Goal: Task Accomplishment & Management: Use online tool/utility

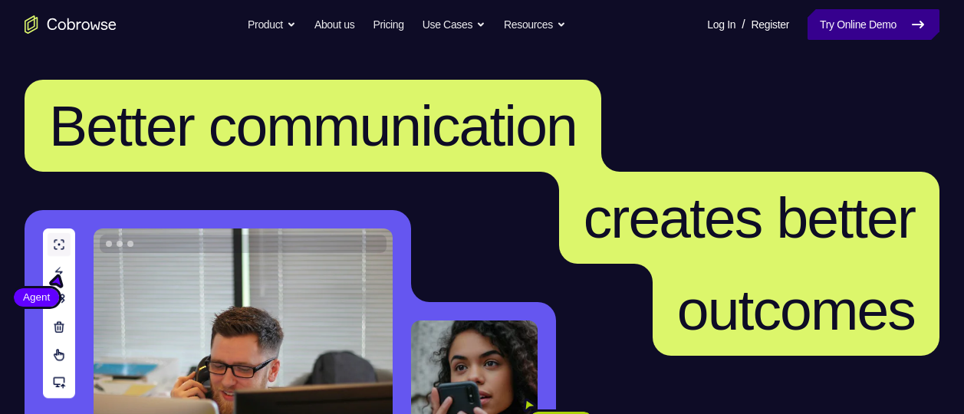
click at [877, 18] on link "Try Online Demo" at bounding box center [874, 24] width 132 height 31
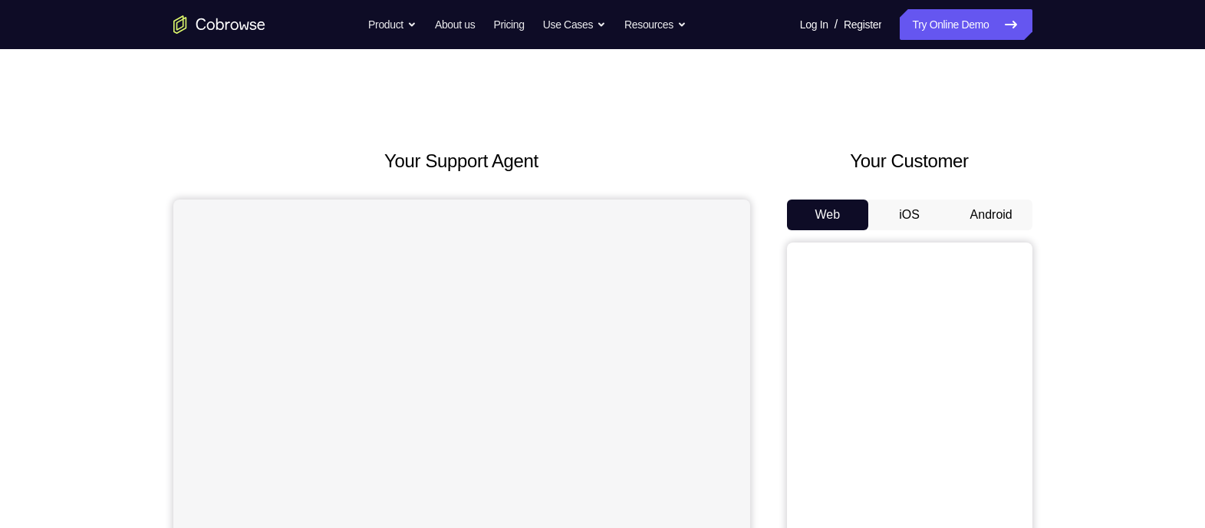
drag, startPoint x: 938, startPoint y: 35, endPoint x: 752, endPoint y: 211, distance: 256.6
click at [752, 211] on div "Your Support Agent Your Customer Web iOS Android" at bounding box center [602, 430] width 859 height 567
click at [963, 224] on button "Android" at bounding box center [991, 214] width 82 height 31
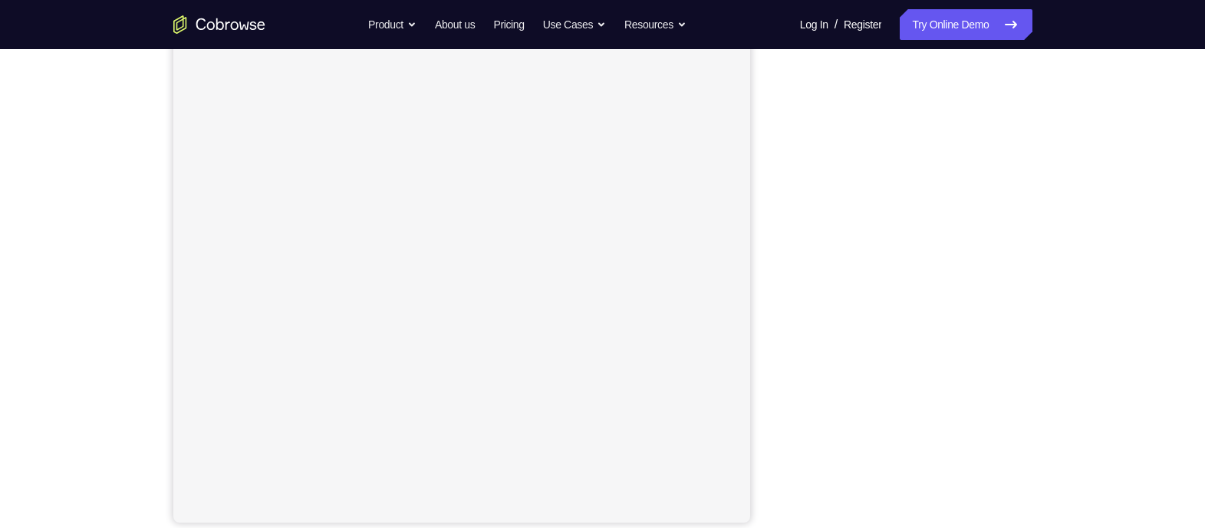
scroll to position [193, 0]
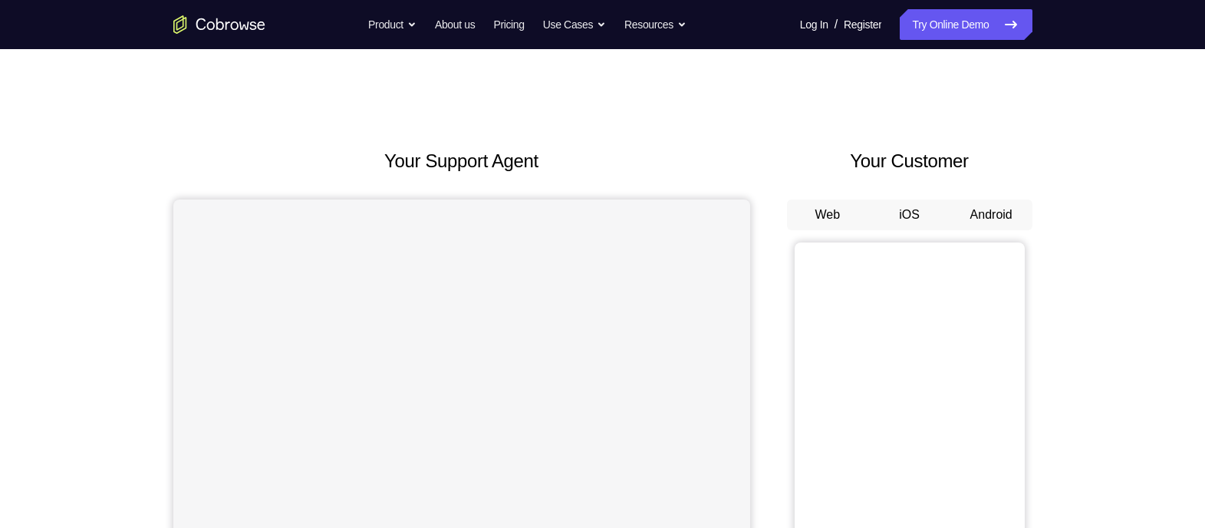
click at [966, 210] on button "Android" at bounding box center [991, 214] width 82 height 31
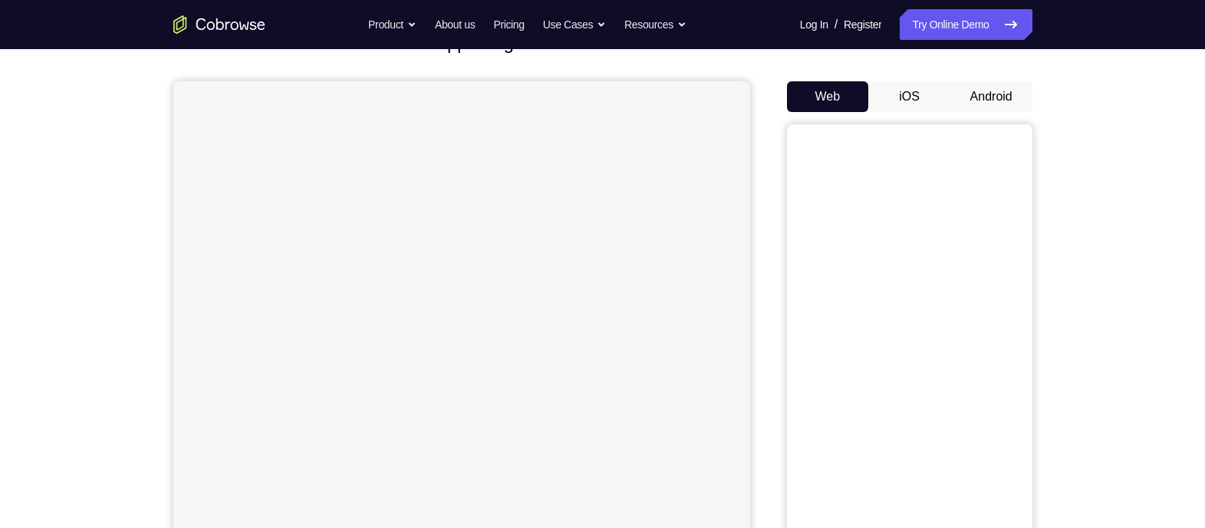
scroll to position [117, 0]
click at [991, 97] on button "Android" at bounding box center [991, 98] width 82 height 31
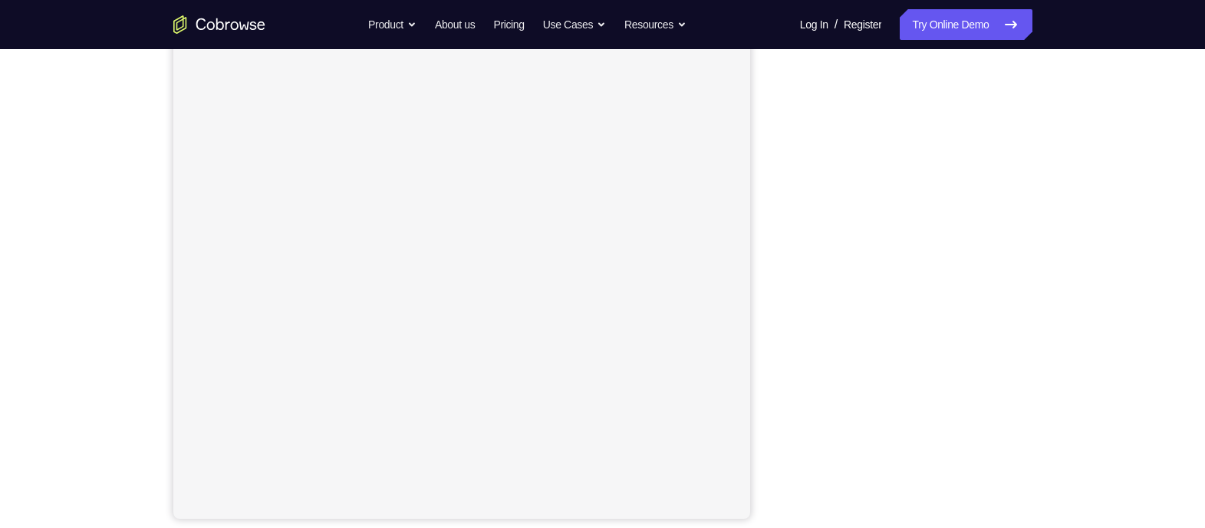
scroll to position [196, 0]
